Goal: Task Accomplishment & Management: Use online tool/utility

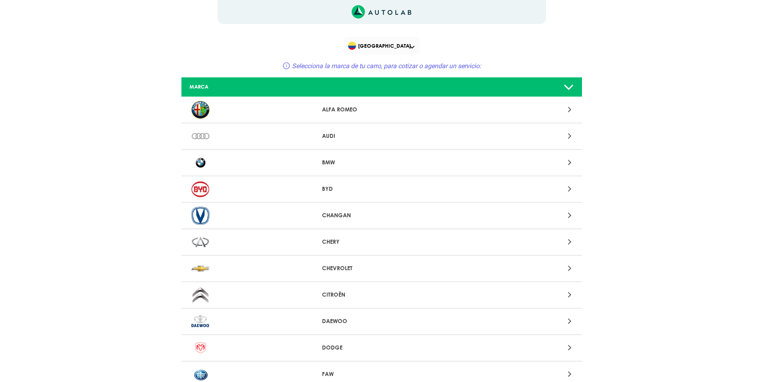
click at [573, 185] on div at bounding box center [512, 188] width 131 height 11
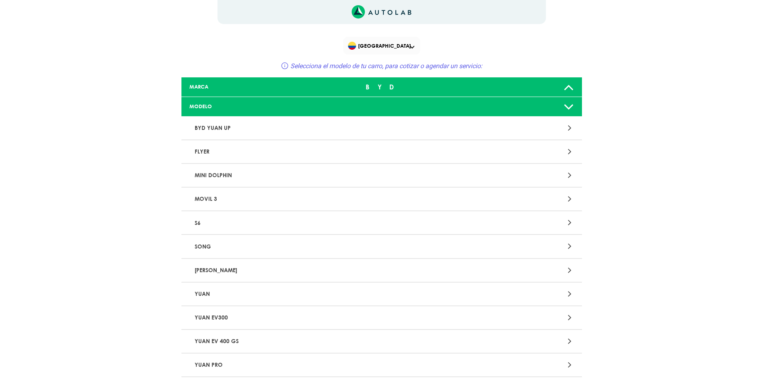
click at [569, 225] on icon at bounding box center [570, 222] width 4 height 10
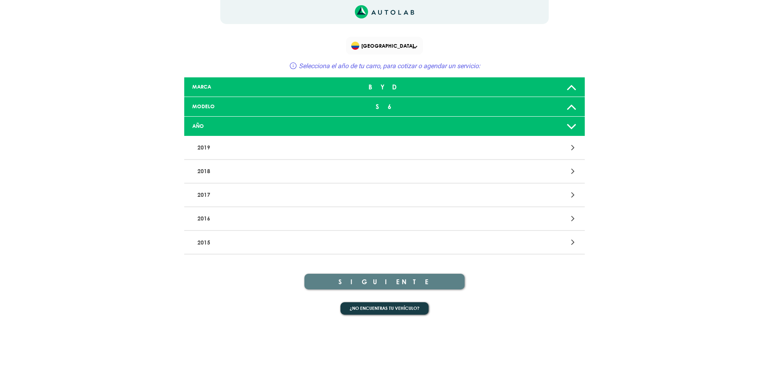
click at [568, 241] on div at bounding box center [515, 242] width 131 height 11
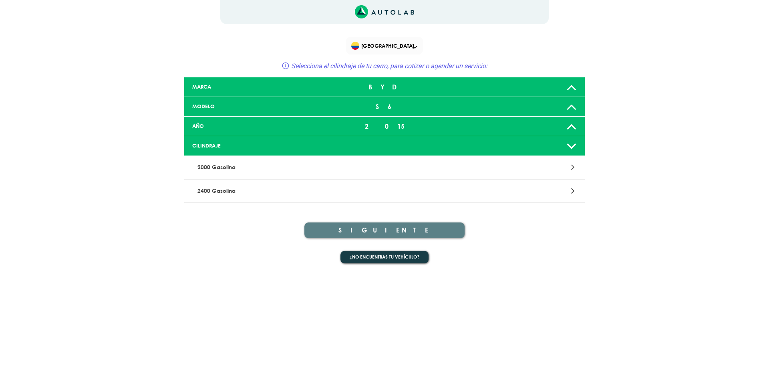
click at [569, 169] on div at bounding box center [515, 167] width 131 height 11
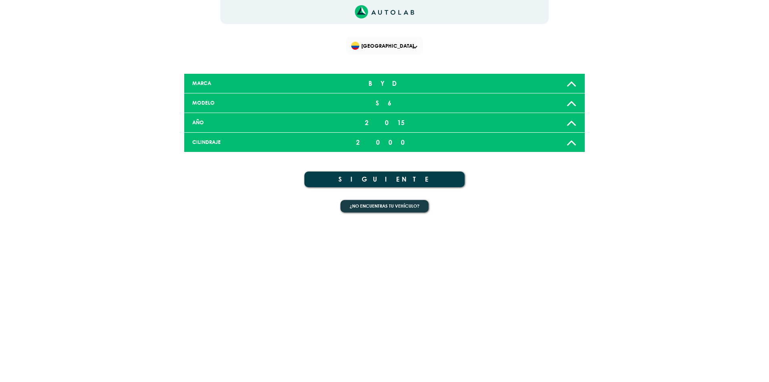
click at [402, 181] on button "SIGUIENTE" at bounding box center [384, 179] width 160 height 16
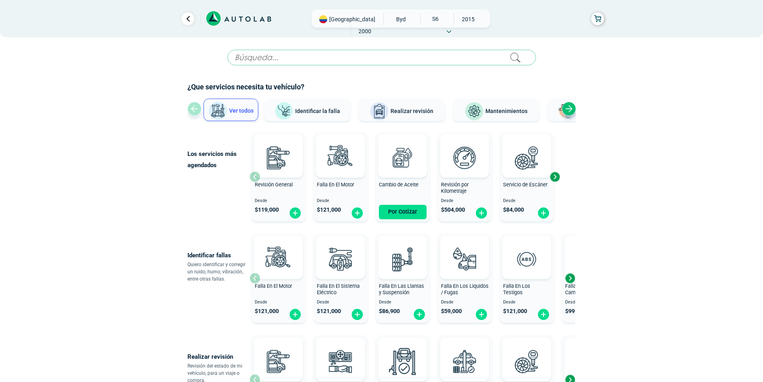
click at [573, 277] on div "Next slide" at bounding box center [570, 278] width 12 height 12
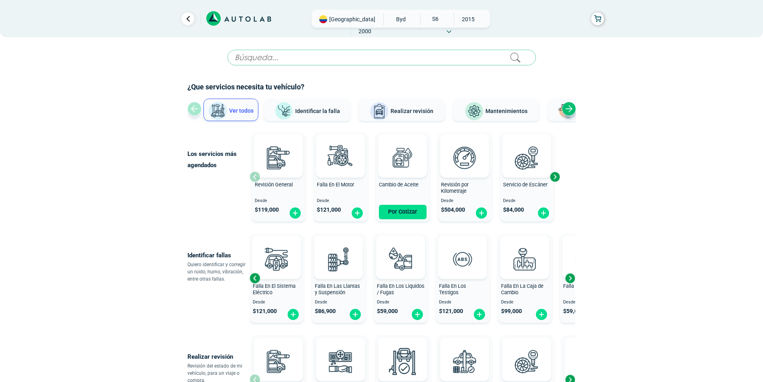
click at [573, 278] on div "Next slide" at bounding box center [570, 278] width 12 height 12
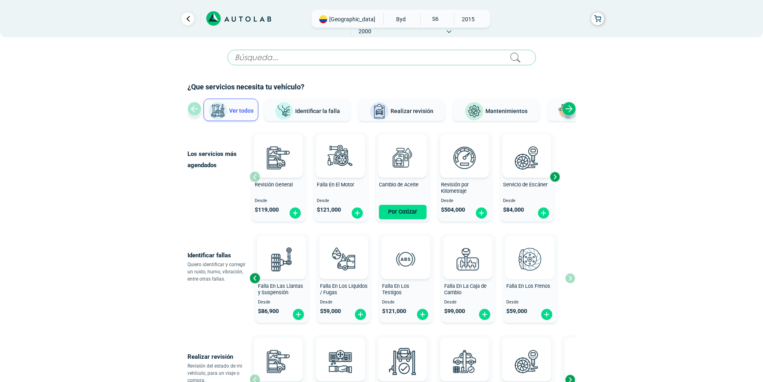
click at [571, 277] on div "Falla En El Motor Desde $ 121,000 Falla En El Sistema Eléctrico Desde $ 121,000…" at bounding box center [412, 277] width 326 height 95
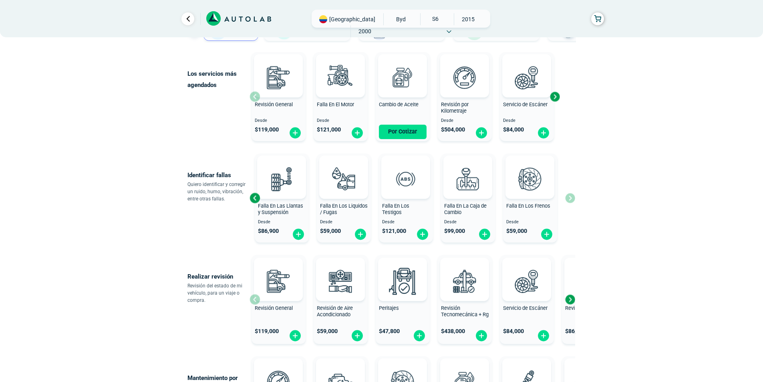
click at [570, 303] on div "Next slide" at bounding box center [570, 299] width 12 height 12
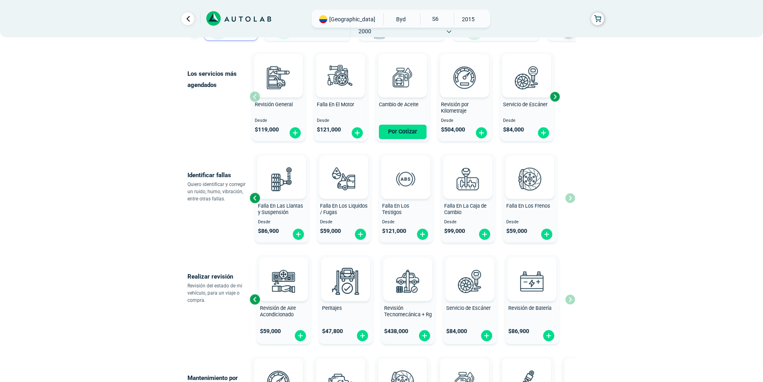
scroll to position [200, 0]
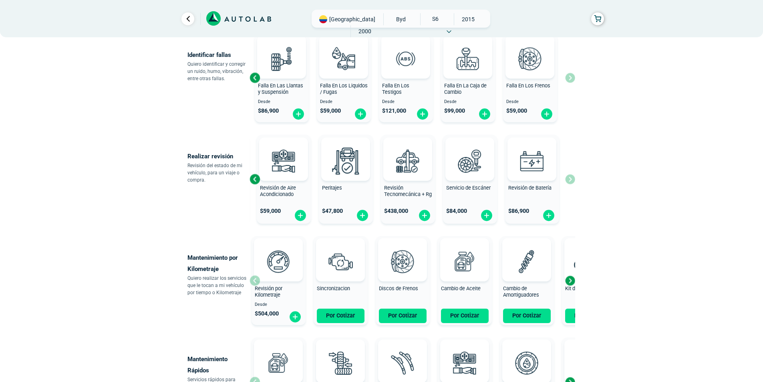
click at [570, 280] on div "Next slide" at bounding box center [570, 280] width 12 height 12
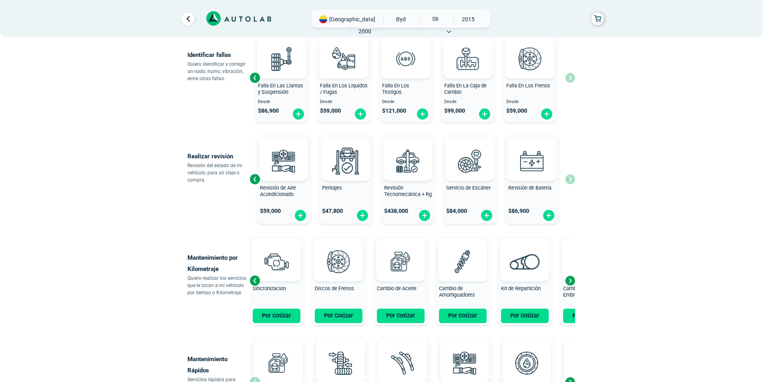
click at [570, 280] on div "Next slide" at bounding box center [570, 280] width 12 height 12
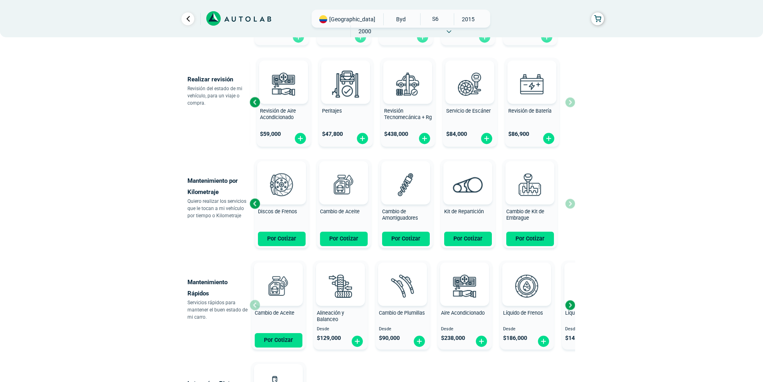
scroll to position [280, 0]
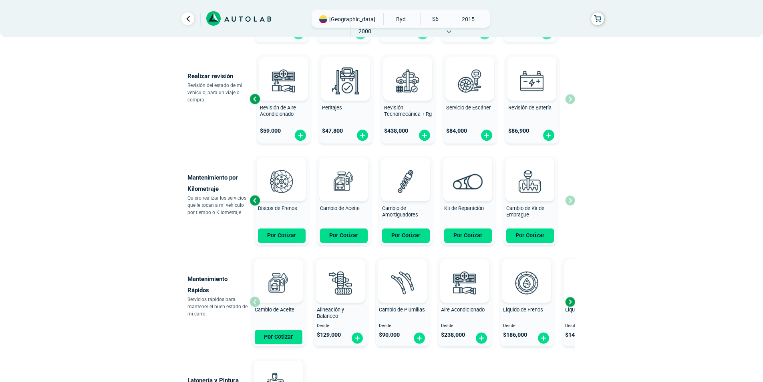
click at [574, 303] on div "Next slide" at bounding box center [570, 302] width 12 height 12
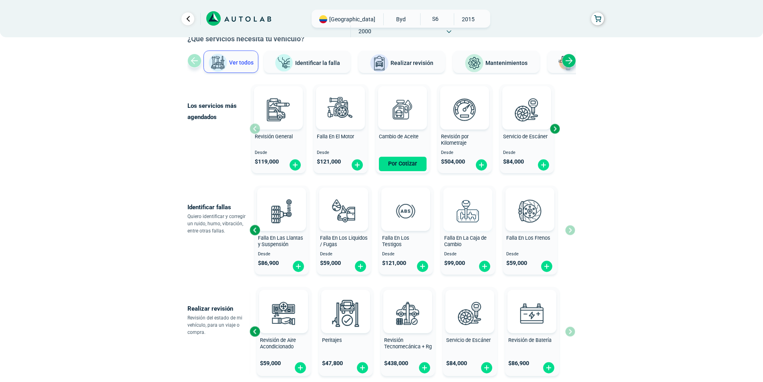
scroll to position [0, 0]
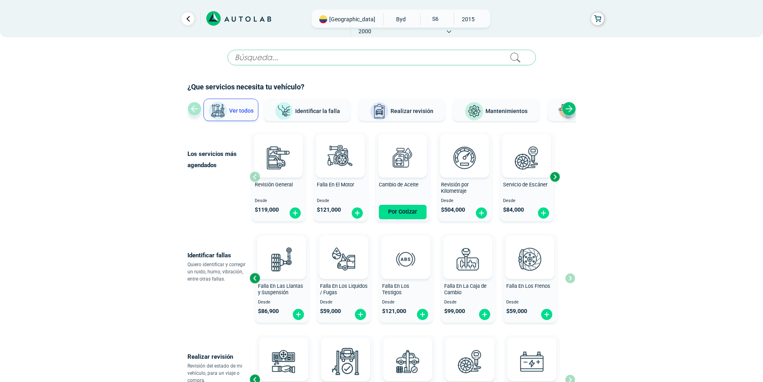
click at [555, 178] on div "Next slide" at bounding box center [555, 177] width 12 height 12
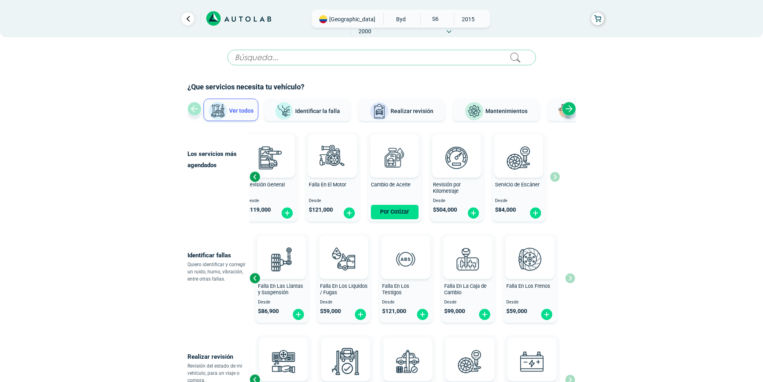
click at [313, 58] on input "text" at bounding box center [381, 58] width 308 height 16
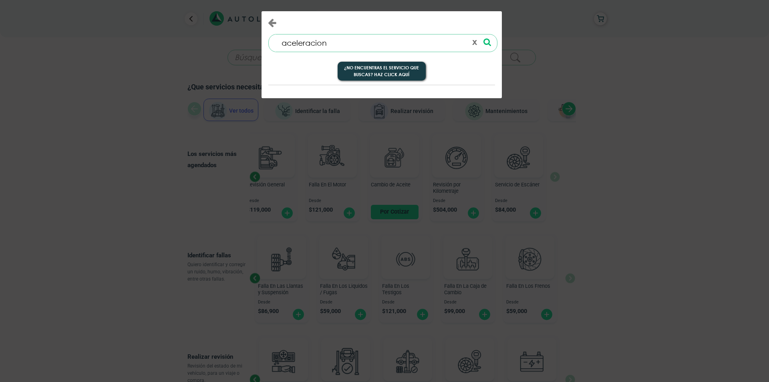
type input "aceleracion"
click at [403, 74] on button "¿No encuentras el servicio que buscas? Haz click aquí" at bounding box center [382, 71] width 88 height 19
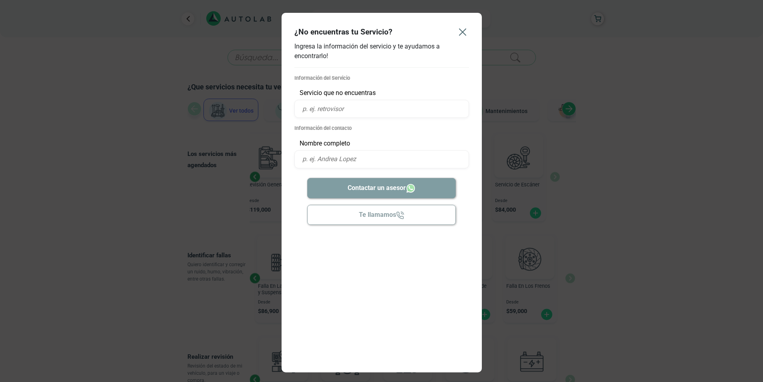
click at [459, 32] on icon "Close" at bounding box center [462, 32] width 13 height 13
